Goal: Navigation & Orientation: Find specific page/section

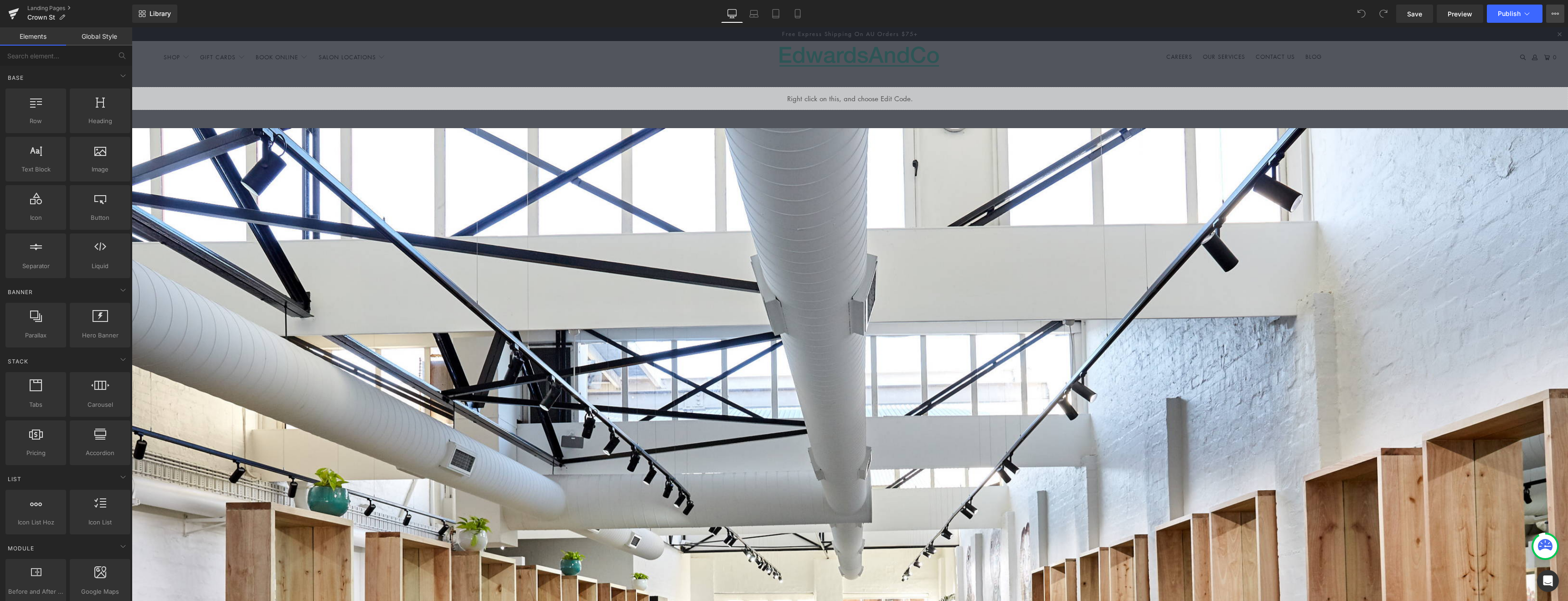
click at [1557, 17] on button "View Live Page View with current Template Save Template to Library Schedule Pub…" at bounding box center [1554, 13] width 18 height 18
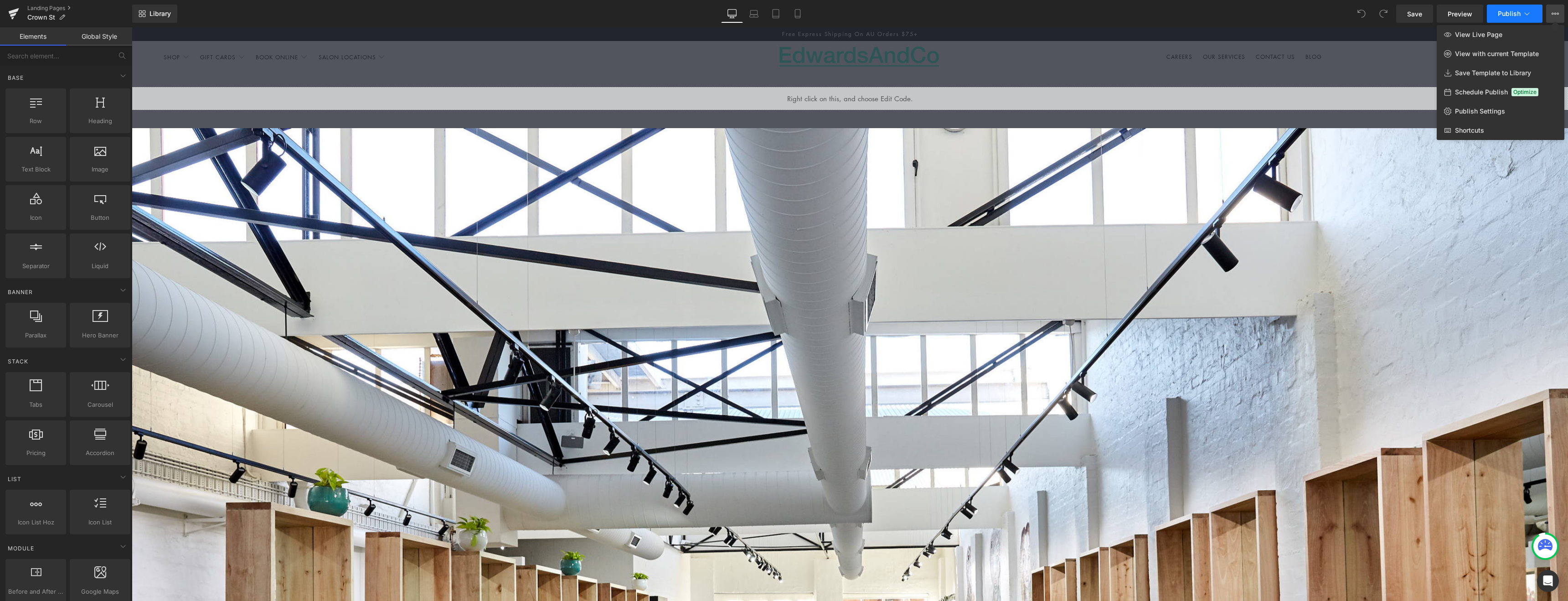
click at [1531, 16] on icon at bounding box center [1526, 14] width 9 height 9
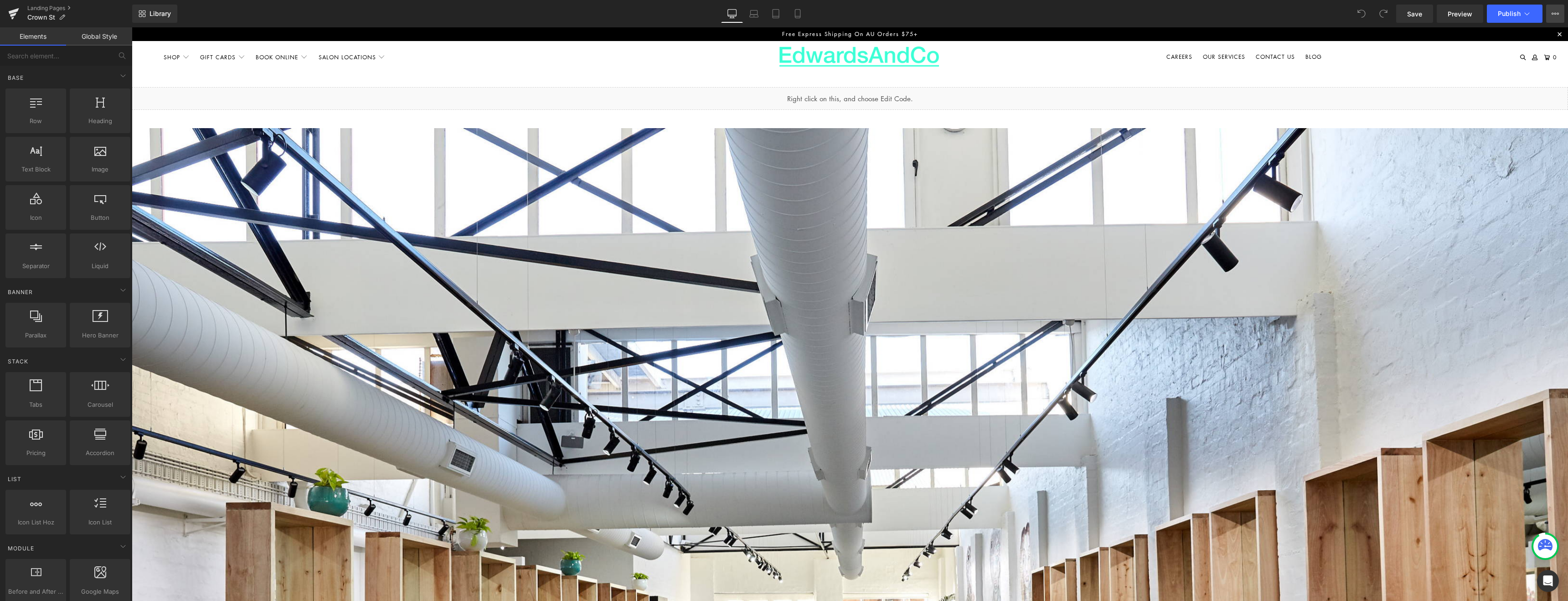
click at [1553, 17] on icon at bounding box center [1555, 14] width 8 height 8
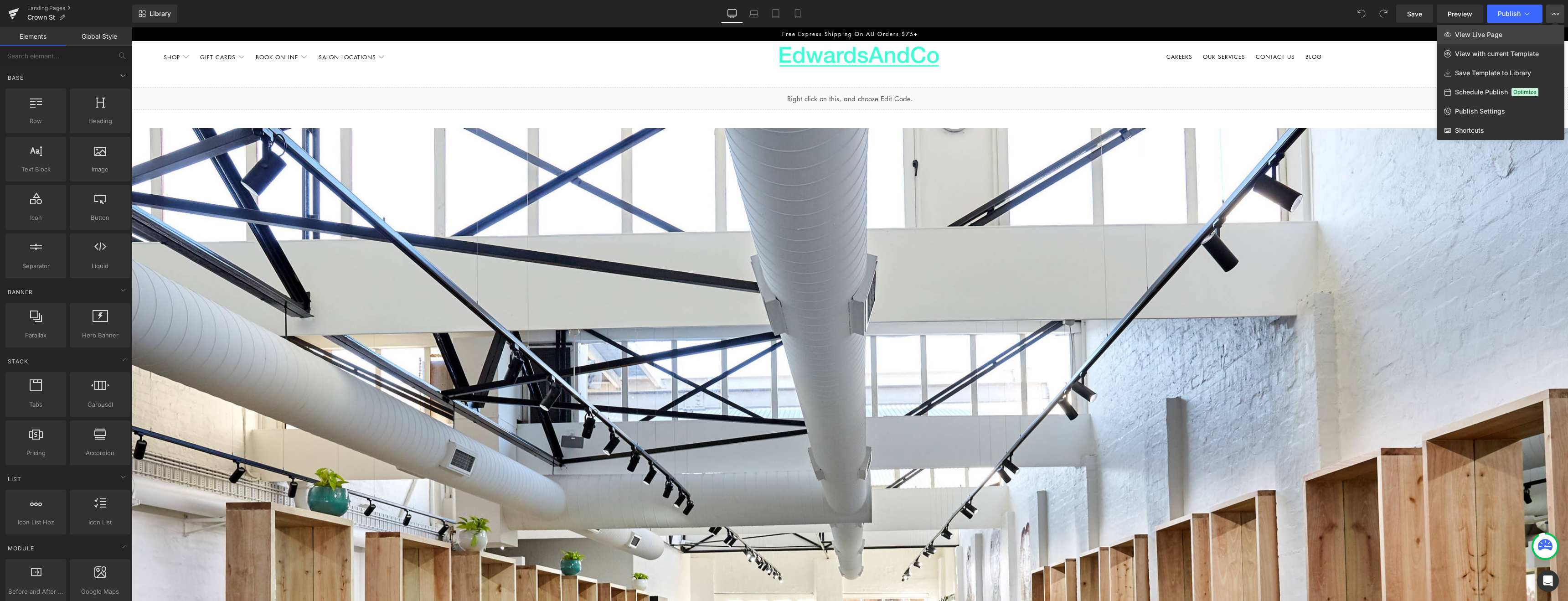
click at [1525, 34] on link "View Live Page" at bounding box center [1500, 34] width 128 height 19
